Goal: Transaction & Acquisition: Obtain resource

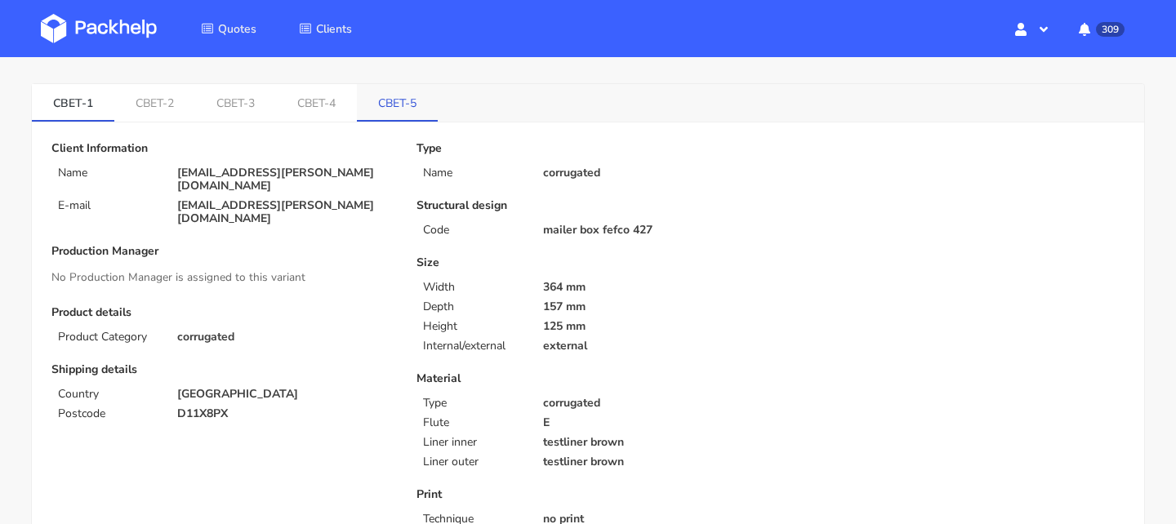
scroll to position [1, 0]
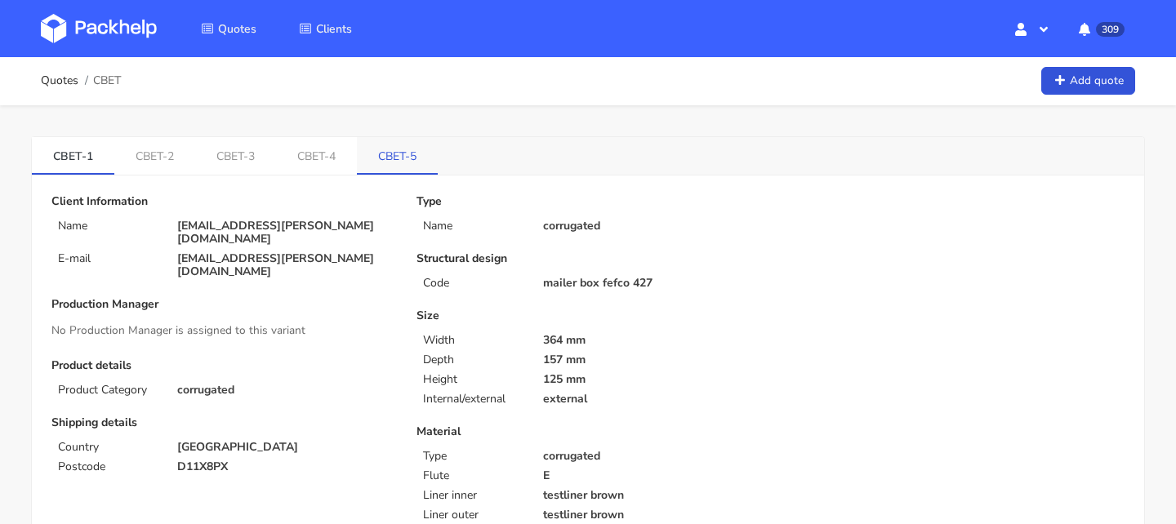
click at [383, 157] on link "CBET-5" at bounding box center [397, 155] width 81 height 36
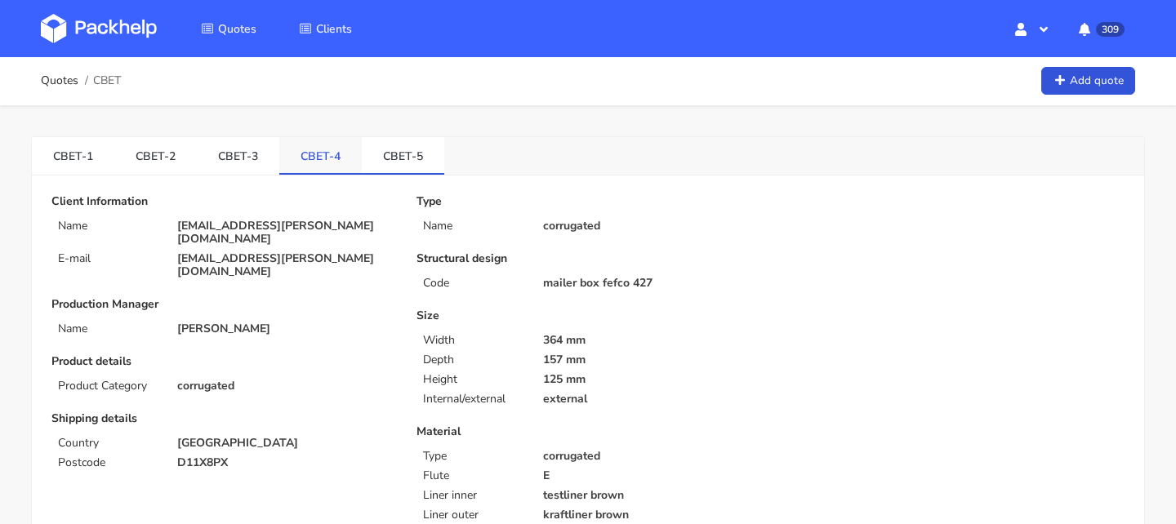
click at [279, 157] on link "CBET-4" at bounding box center [320, 155] width 82 height 36
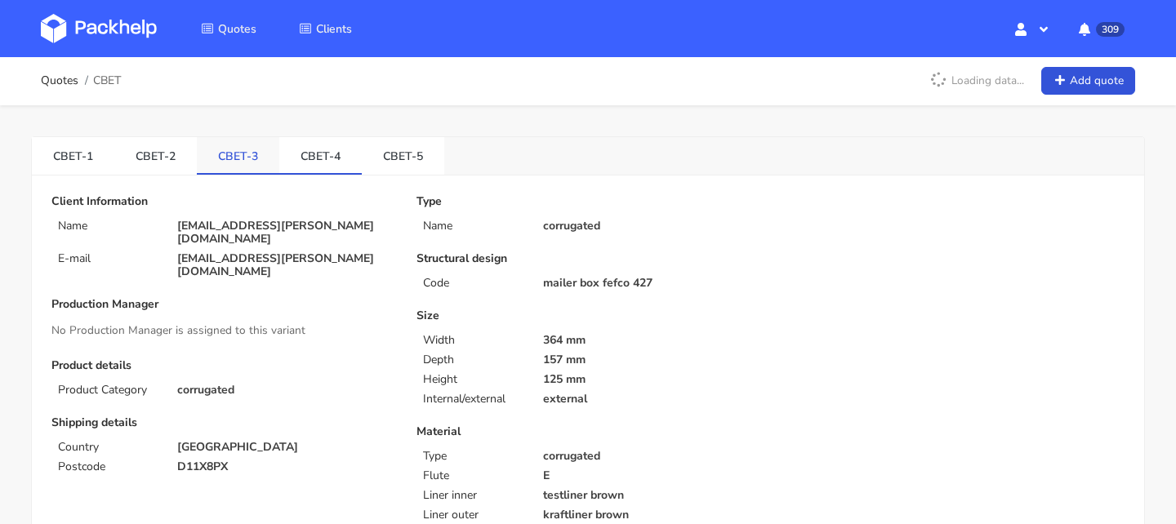
click at [227, 158] on link "CBET-3" at bounding box center [238, 155] width 82 height 36
click at [140, 144] on link "CBET-2" at bounding box center [155, 155] width 82 height 36
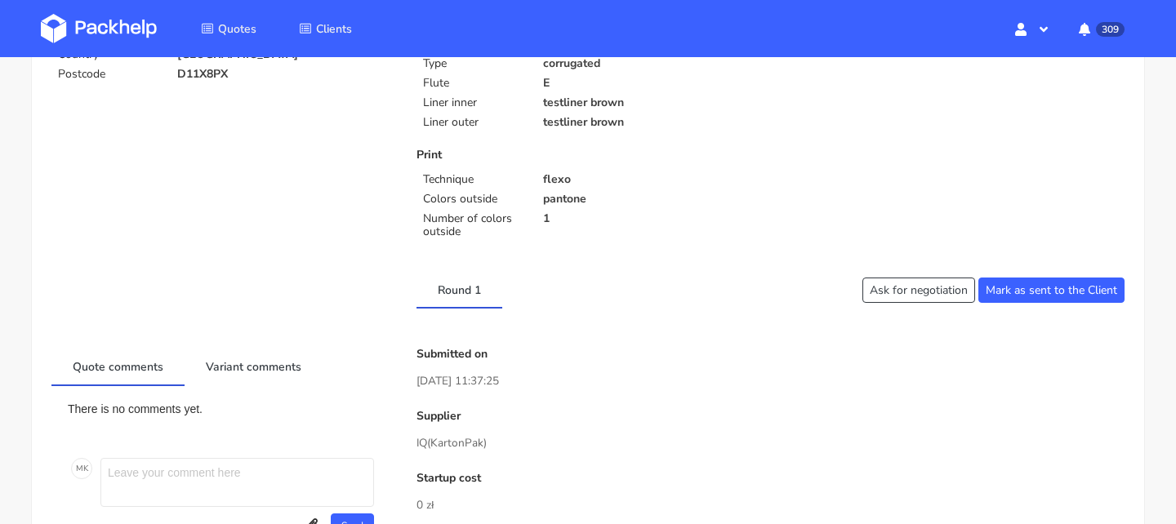
scroll to position [0, 0]
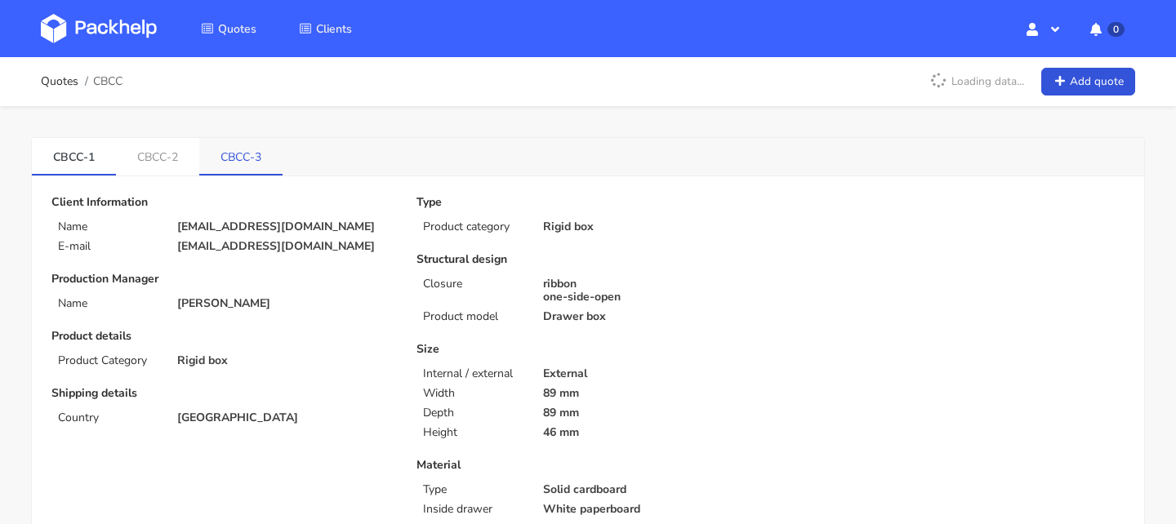
click at [220, 160] on link "CBCC-3" at bounding box center [240, 156] width 83 height 36
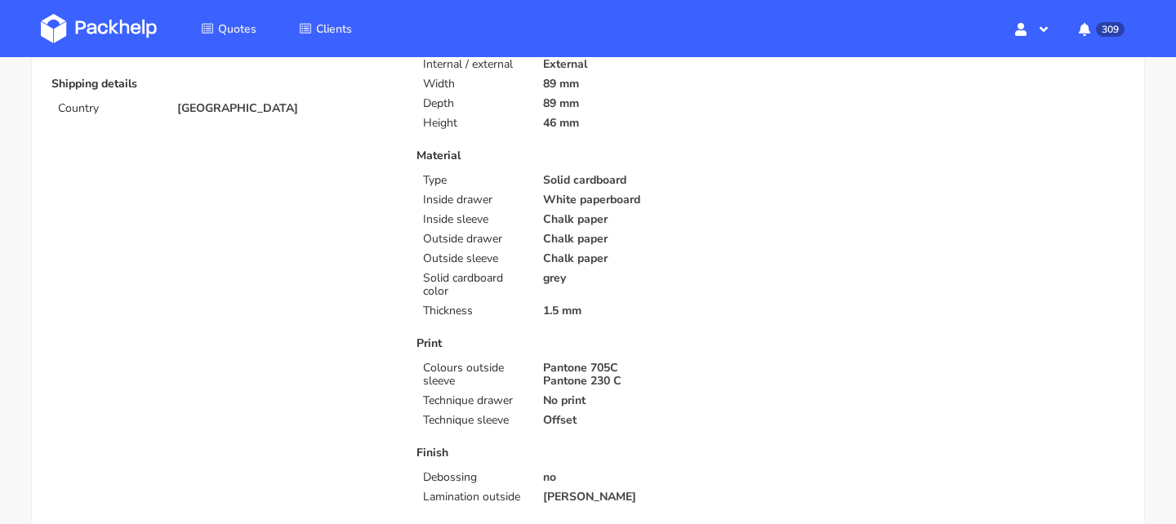
scroll to position [442, 0]
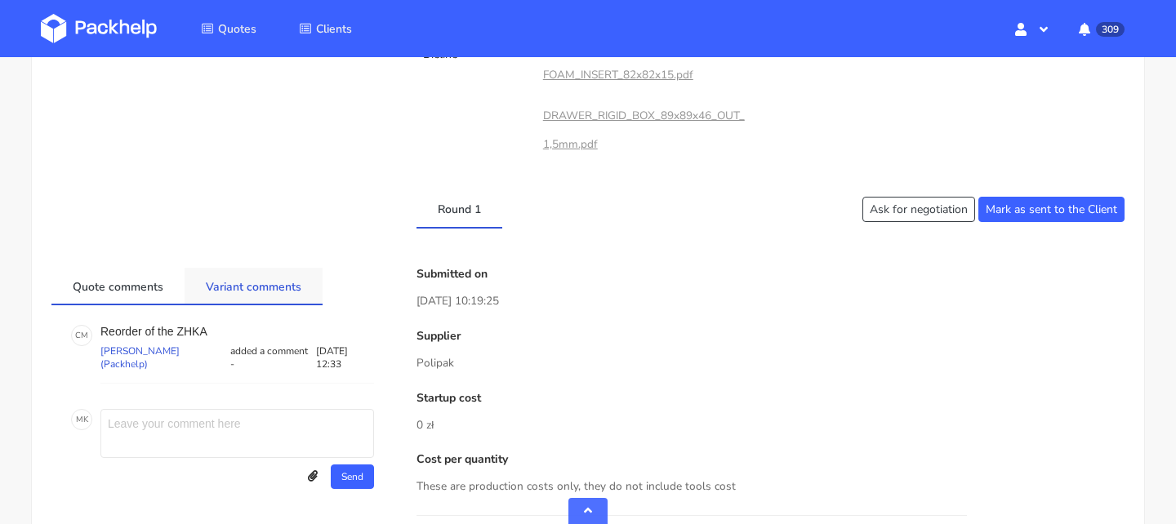
click at [245, 287] on link "Variant comments" at bounding box center [254, 286] width 138 height 36
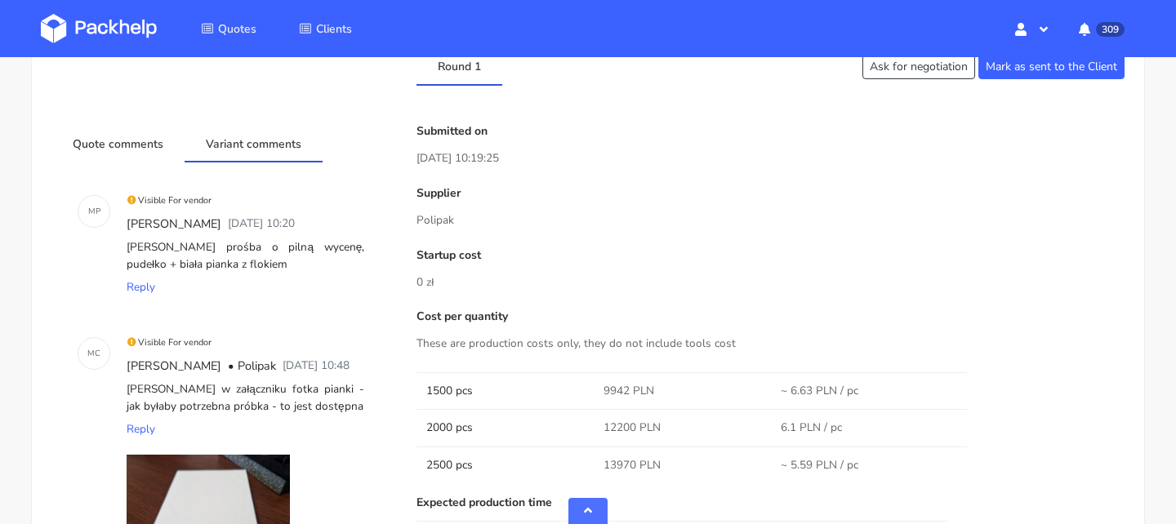
scroll to position [790, 0]
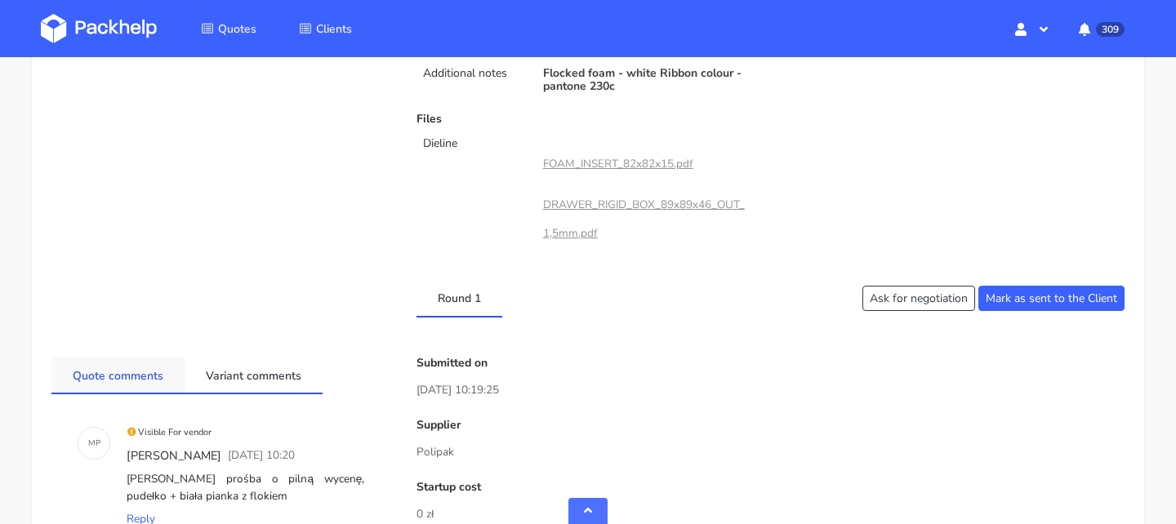
click at [125, 376] on link "Quote comments" at bounding box center [117, 375] width 133 height 36
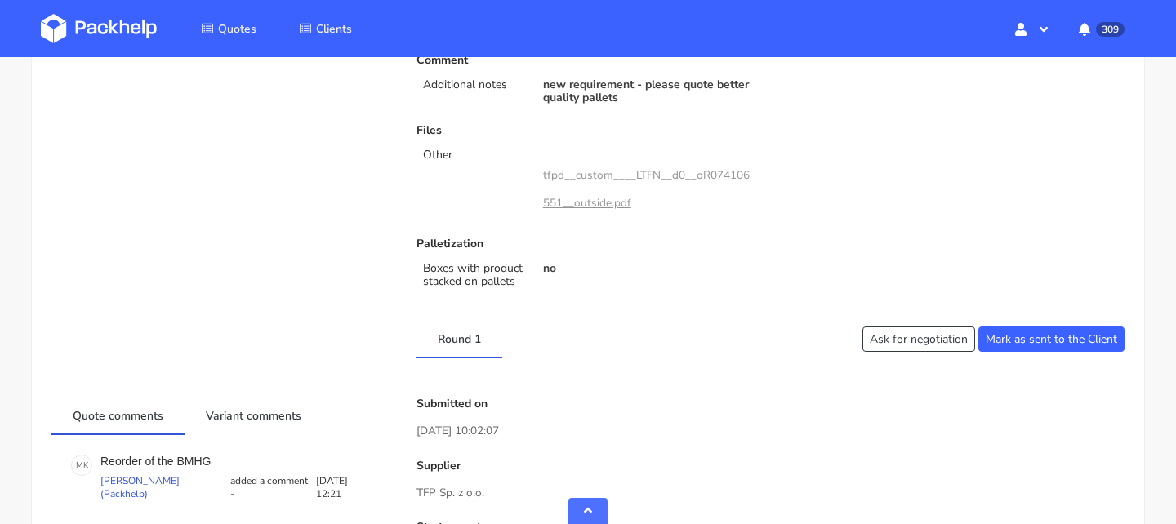
scroll to position [896, 0]
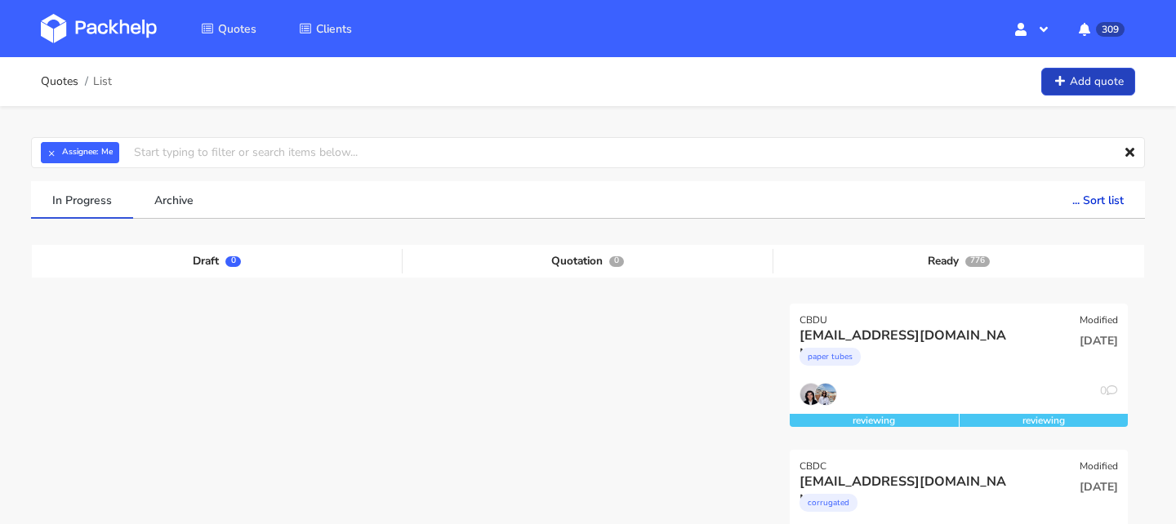
click at [1055, 73] on link "Add quote" at bounding box center [1088, 82] width 94 height 29
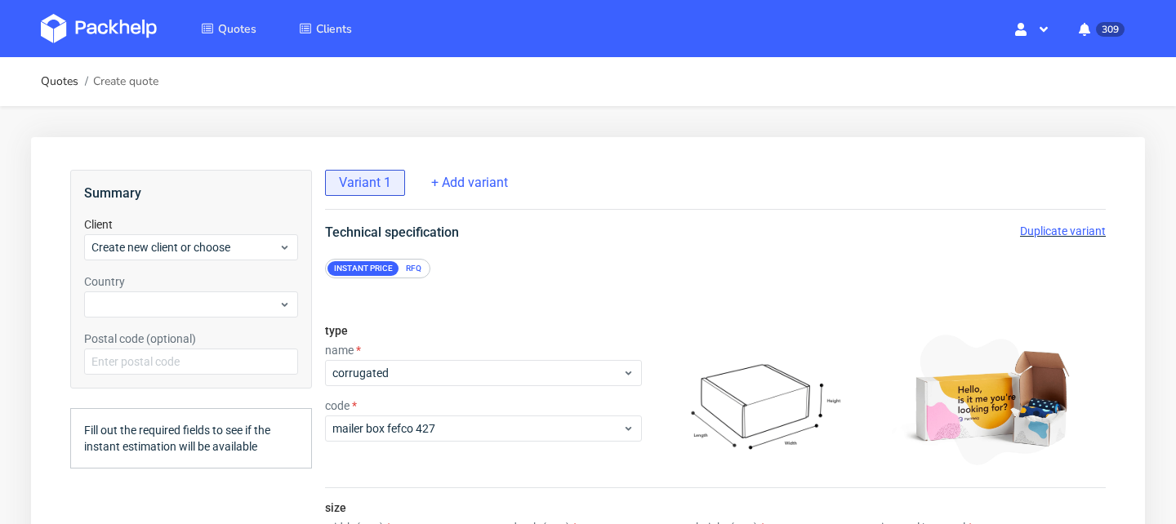
scroll to position [114, 0]
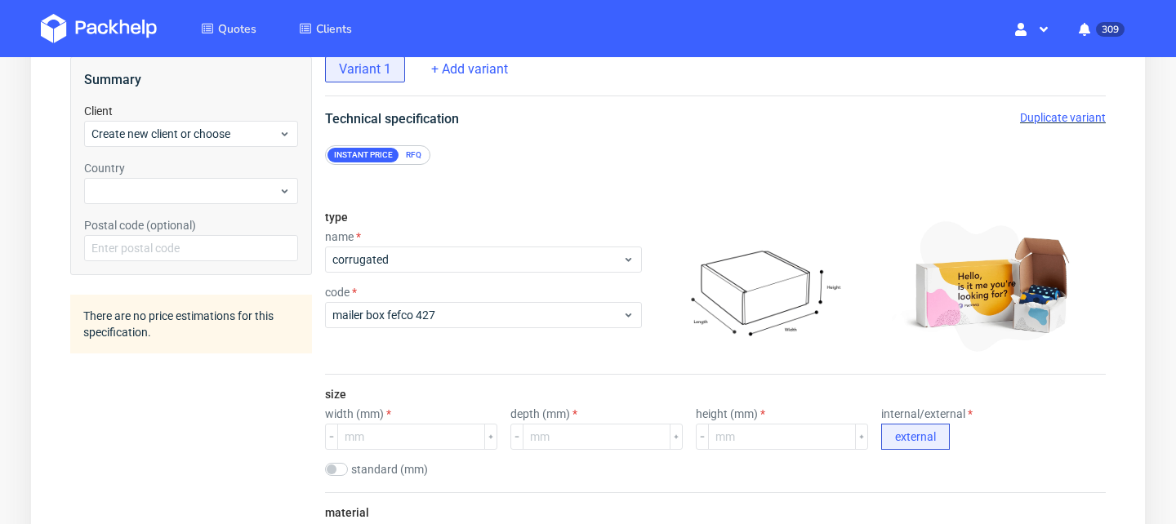
click at [454, 330] on div "type name corrugated code mailer box fefco 427" at bounding box center [483, 286] width 317 height 176
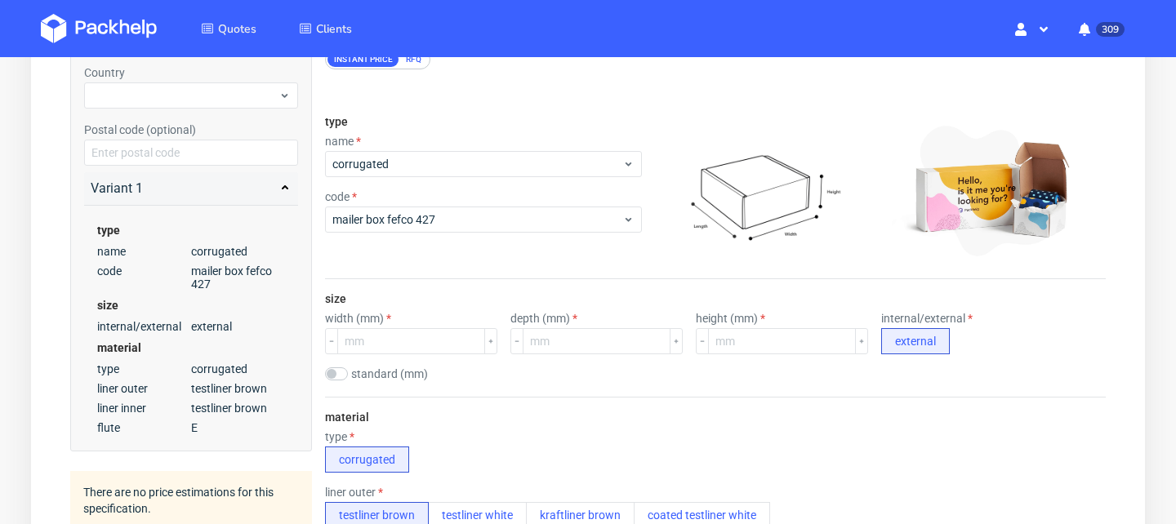
scroll to position [280, 0]
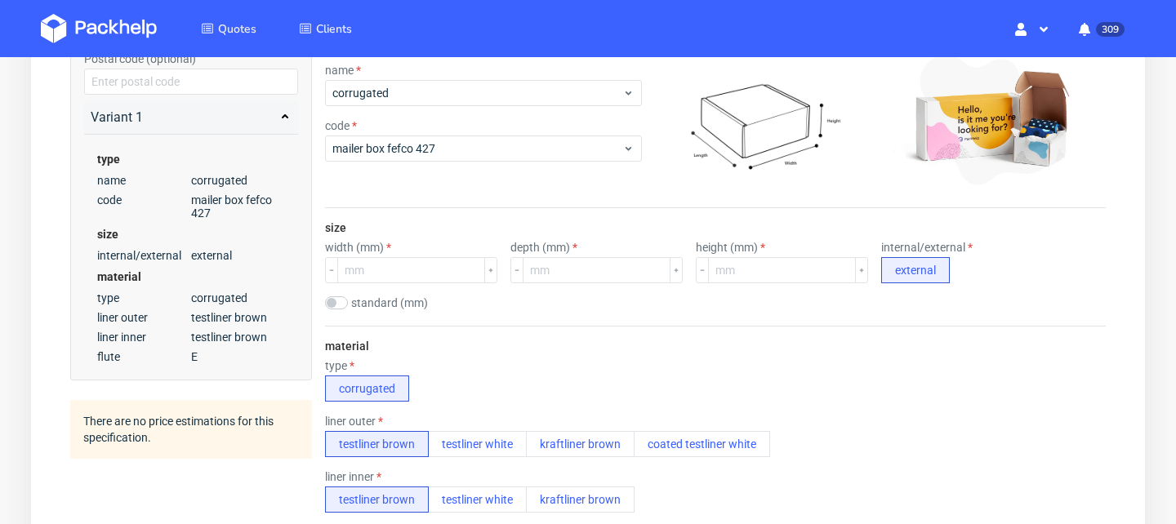
click at [365, 299] on label "standard (mm)" at bounding box center [389, 302] width 77 height 13
checkbox input "true"
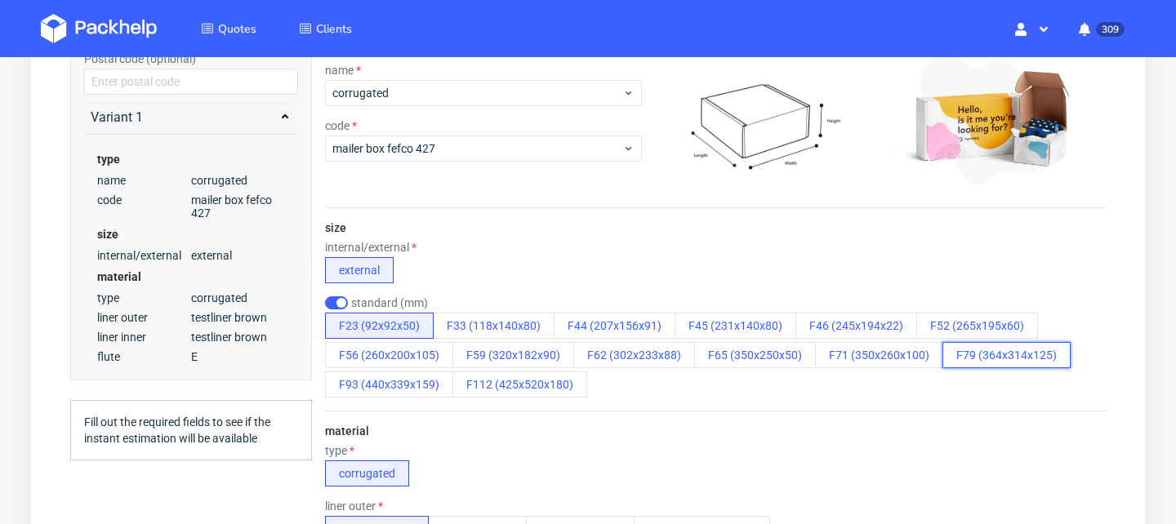
click at [980, 350] on button "F79 (364x314x125)" at bounding box center [1006, 355] width 128 height 26
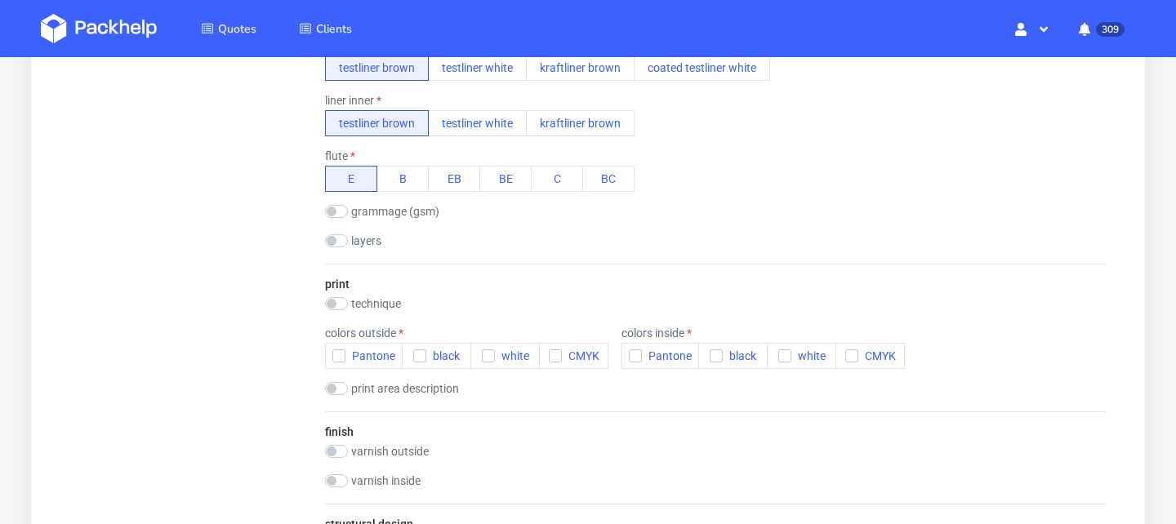
scroll to position [755, 0]
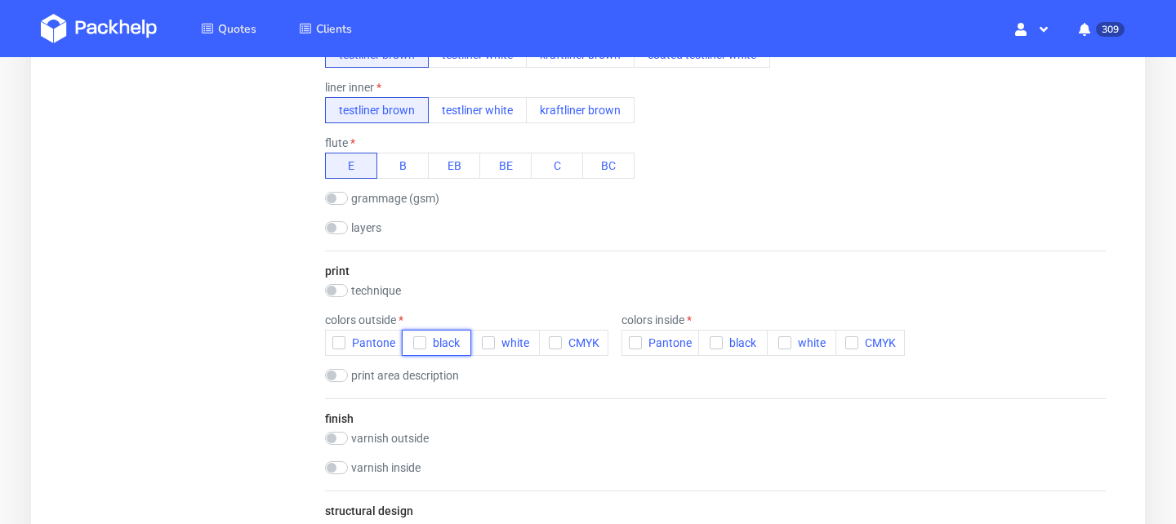
click at [426, 340] on span "black" at bounding box center [442, 342] width 33 height 13
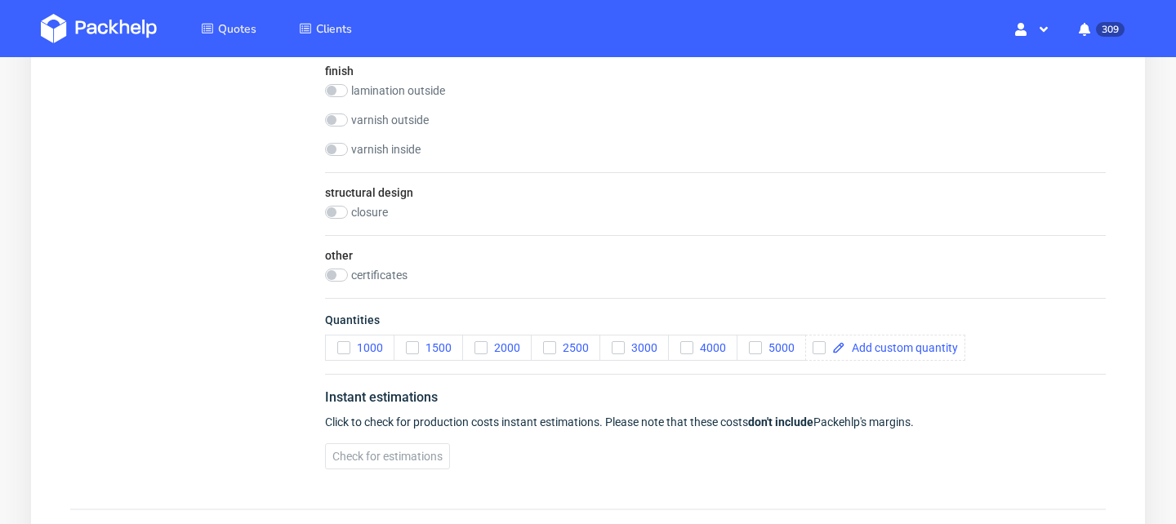
scroll to position [1195, 0]
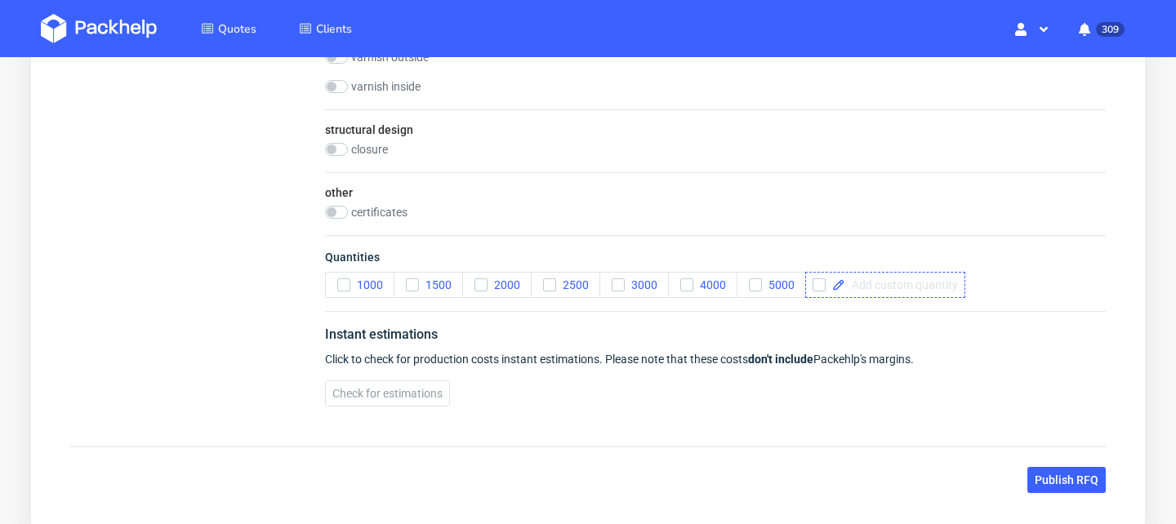
click at [902, 274] on div at bounding box center [885, 285] width 160 height 26
click at [924, 281] on div "Quantities 1000 1500 2000 2500 3000 4000 5000 500" at bounding box center [715, 273] width 781 height 76
checkbox input "true"
click at [350, 283] on button "1000" at bounding box center [359, 285] width 69 height 26
click at [395, 376] on div "Instant estimations Click to check for production costs instant estimations. Pl…" at bounding box center [715, 365] width 781 height 109
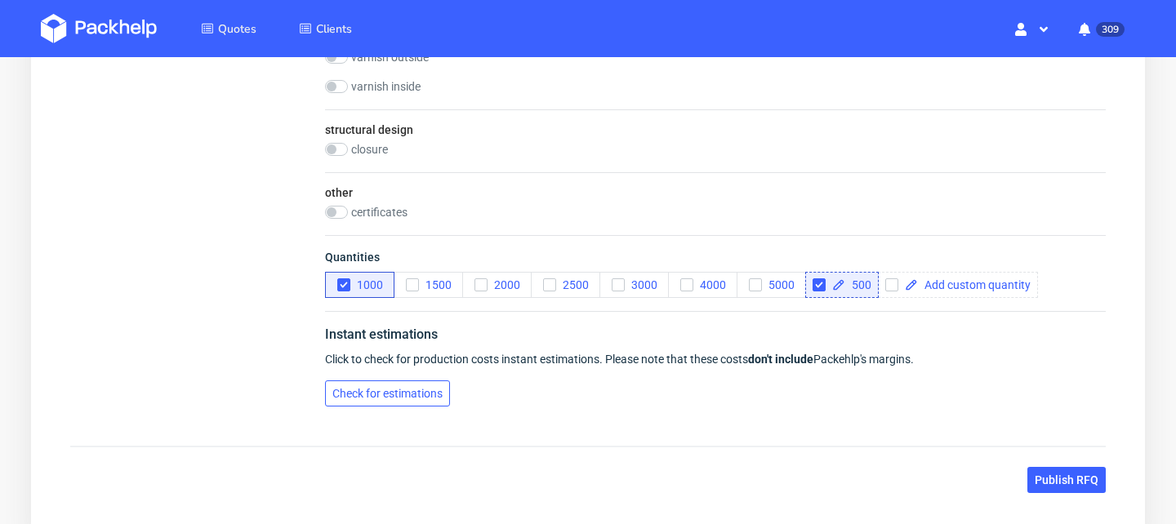
click at [399, 399] on span "Check for estimations" at bounding box center [387, 393] width 110 height 11
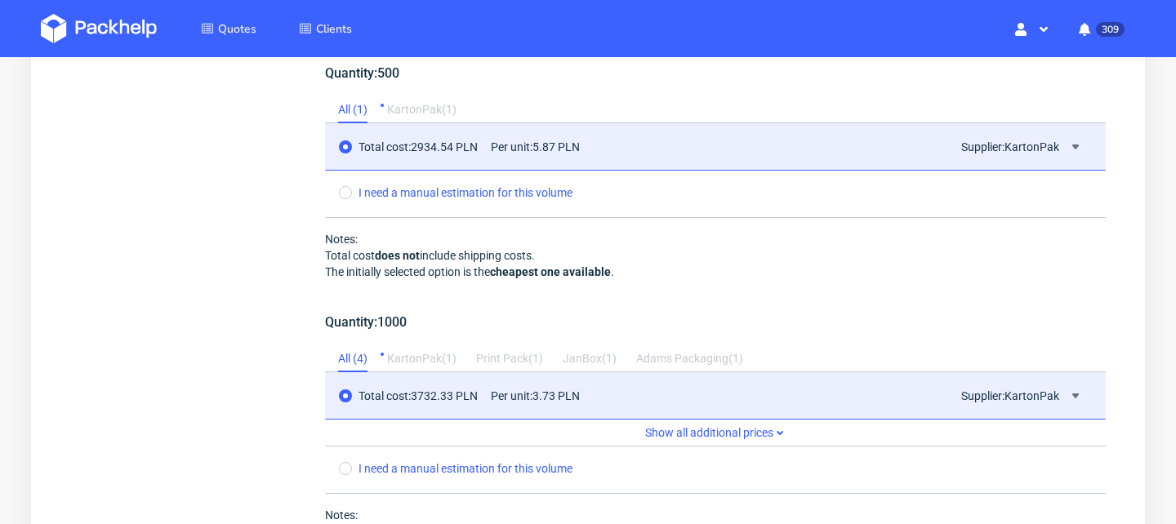
scroll to position [1817, 0]
